Goal: Task Accomplishment & Management: Manage account settings

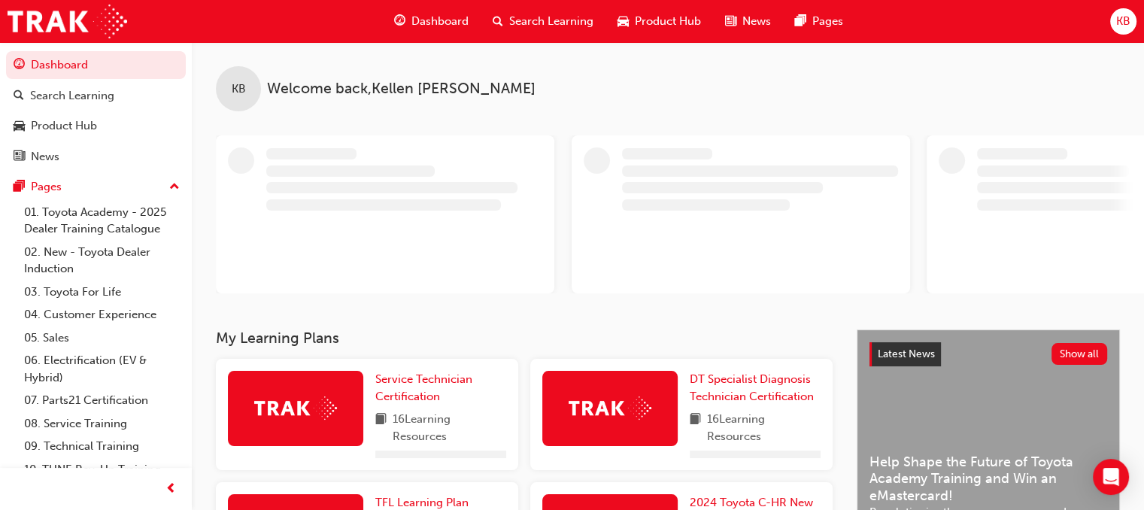
click at [1116, 21] on span "KB" at bounding box center [1123, 21] width 14 height 17
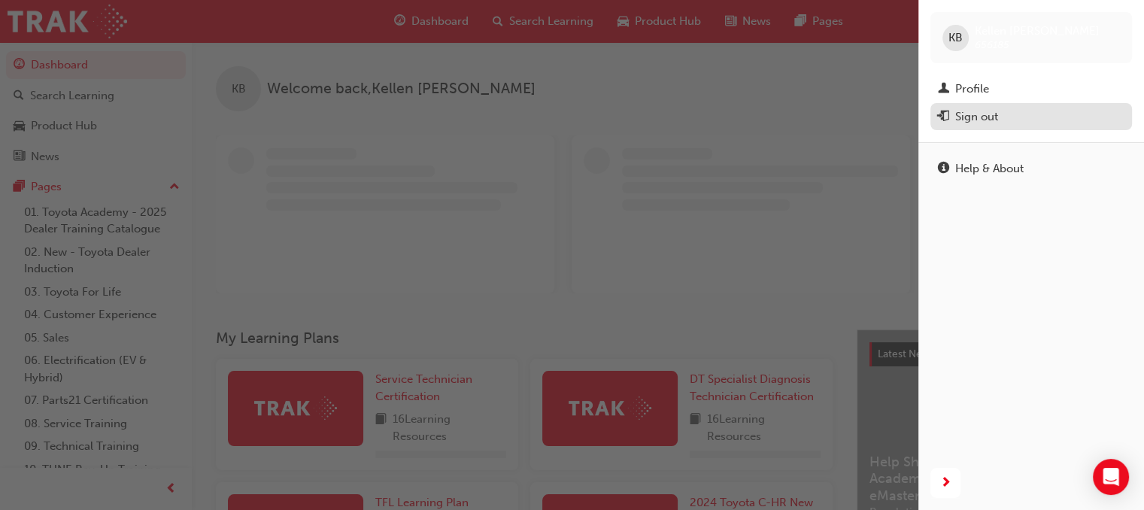
click at [975, 120] on div "Sign out" at bounding box center [976, 116] width 43 height 17
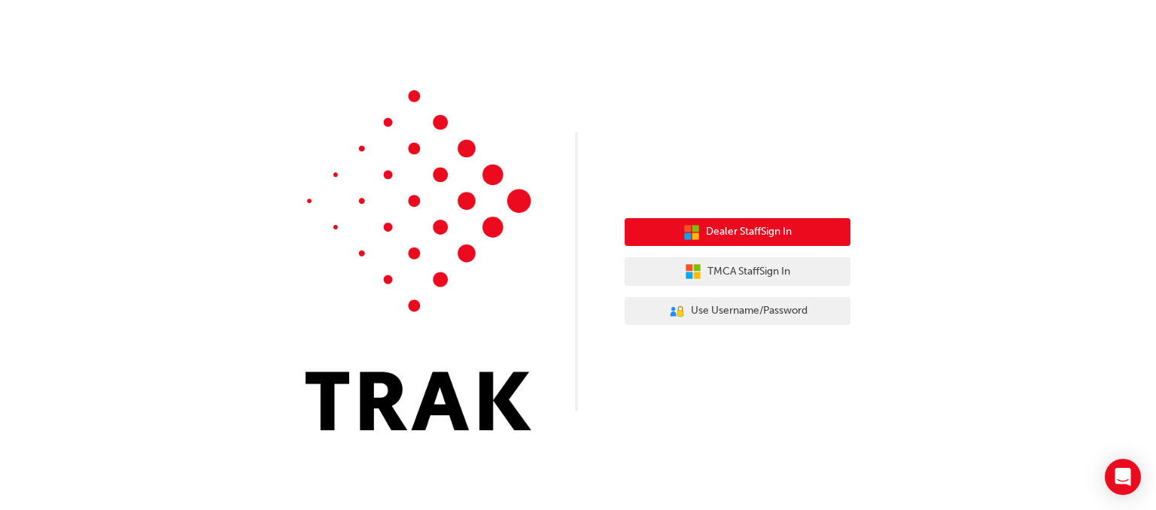
click at [740, 235] on span "Dealer Staff Sign In" at bounding box center [749, 231] width 86 height 17
